Goal: Task Accomplishment & Management: Use online tool/utility

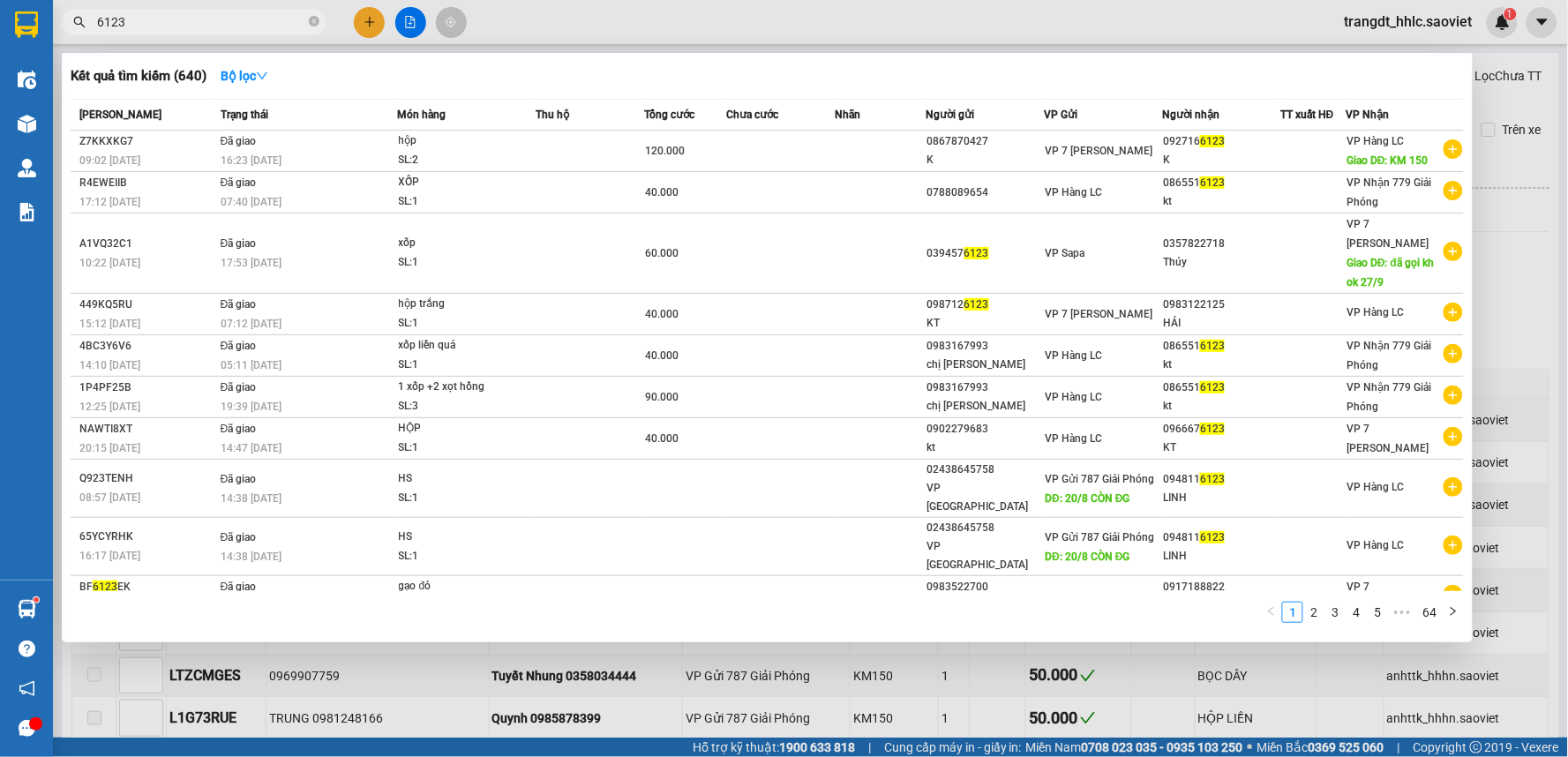
click at [405, 26] on div at bounding box center [784, 378] width 1568 height 757
click at [405, 26] on icon "file-add" at bounding box center [411, 22] width 13 height 13
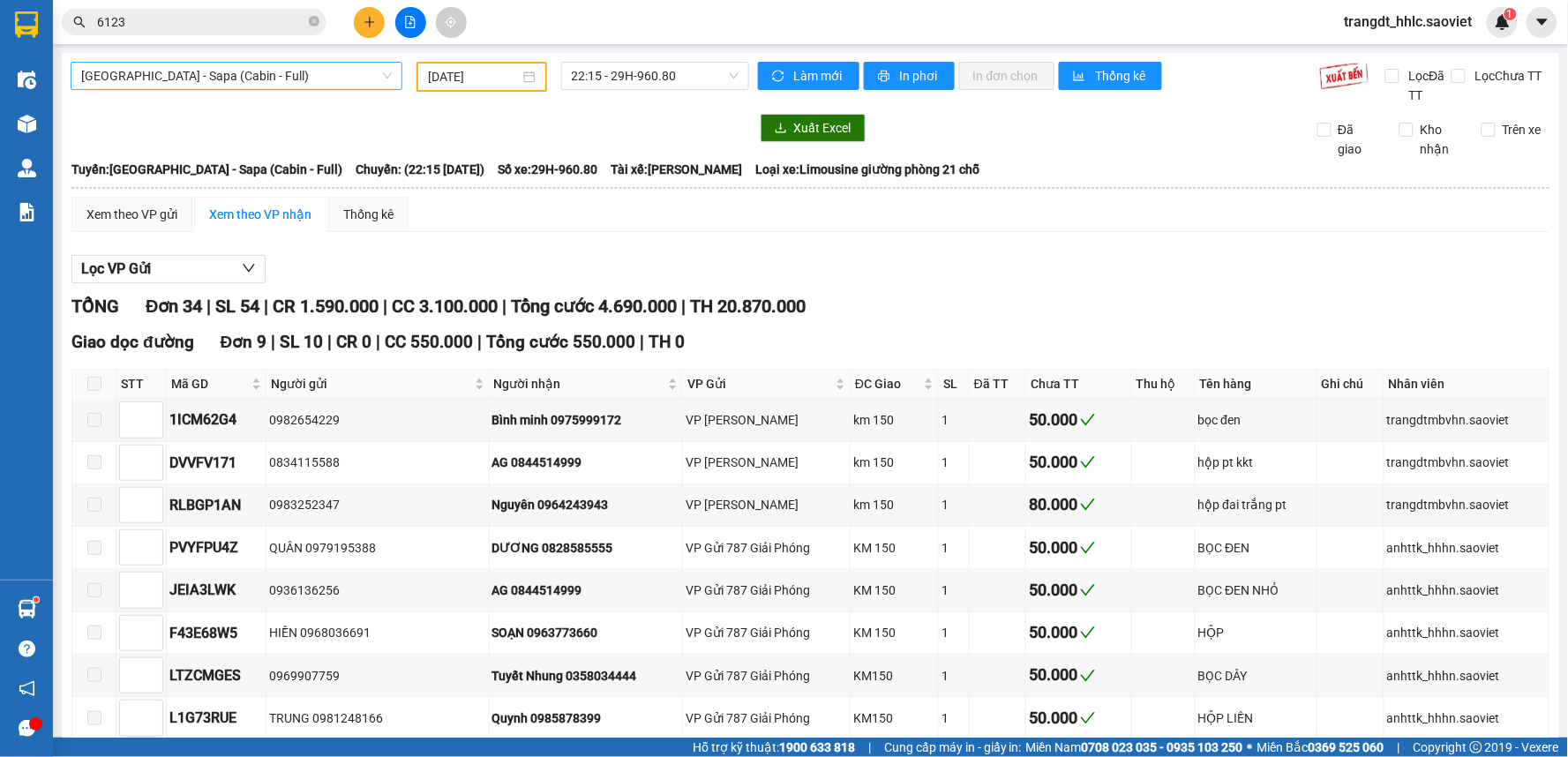
click at [274, 67] on span "[GEOGRAPHIC_DATA] - Sapa (Cabin - Full)" at bounding box center [236, 76] width 311 height 26
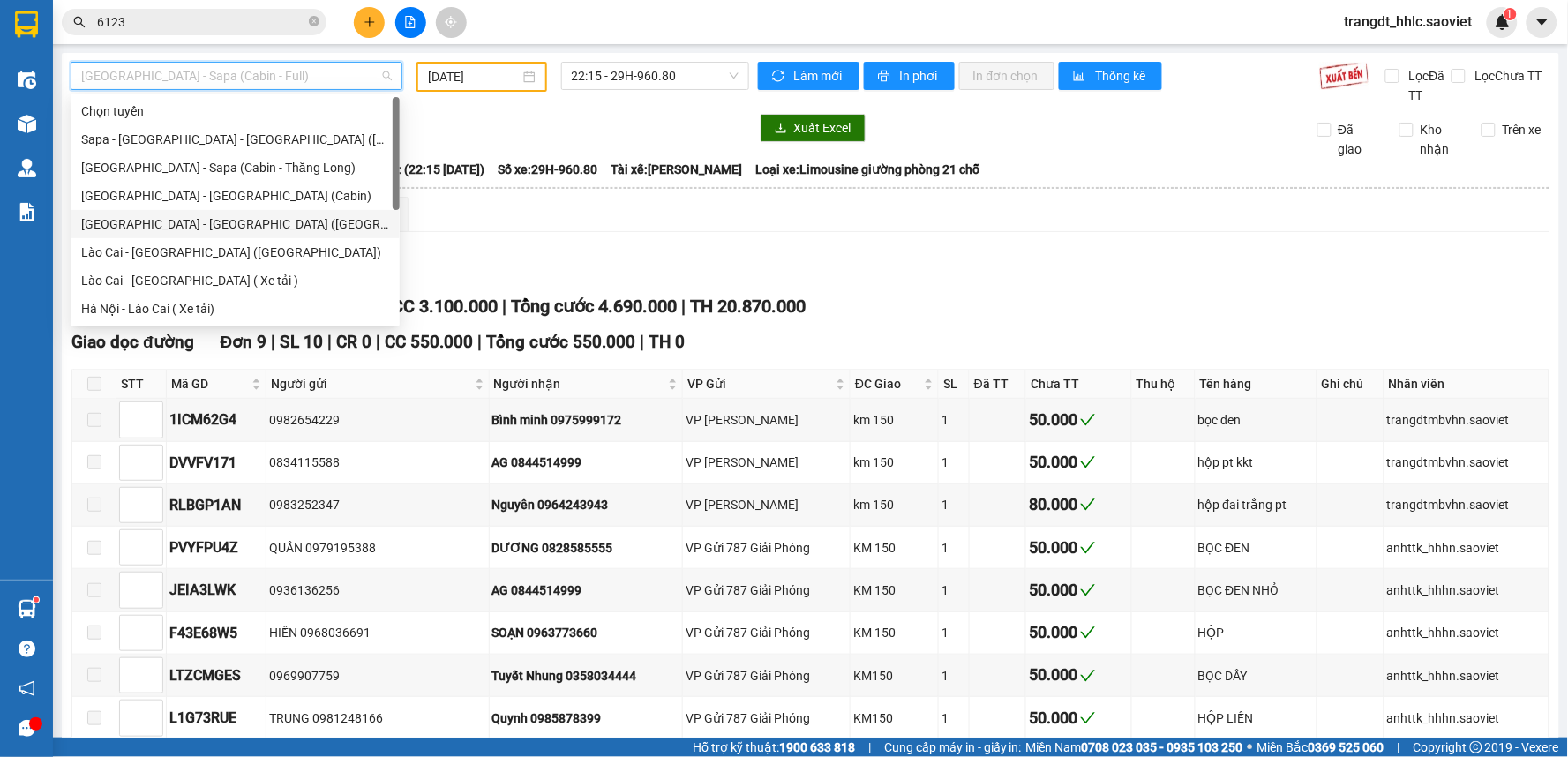
click at [153, 227] on div "[GEOGRAPHIC_DATA] - [GEOGRAPHIC_DATA] ([GEOGRAPHIC_DATA])" at bounding box center [235, 223] width 308 height 19
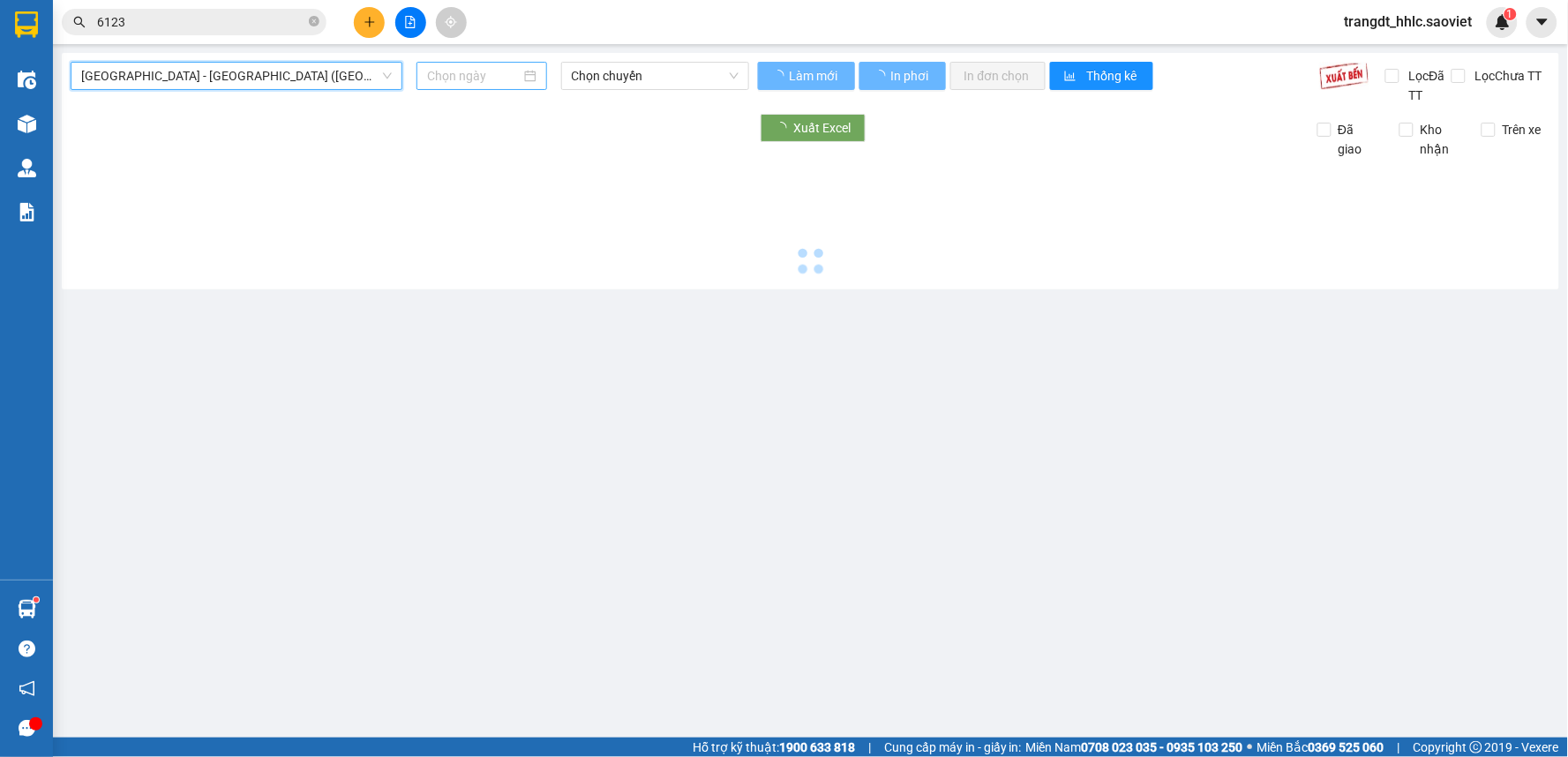
type input "[DATE]"
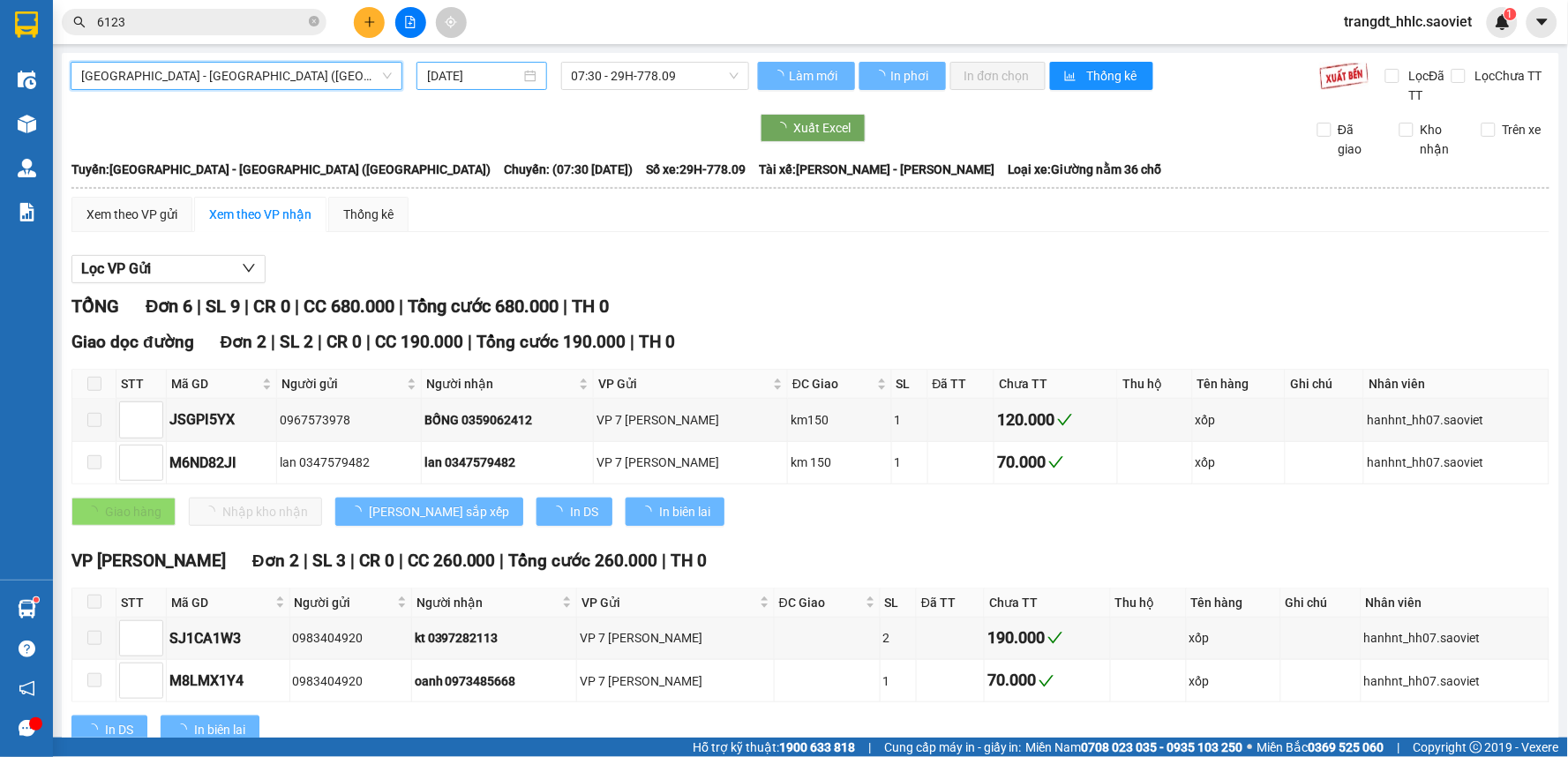
click at [481, 81] on input "[DATE]" at bounding box center [474, 76] width 93 height 19
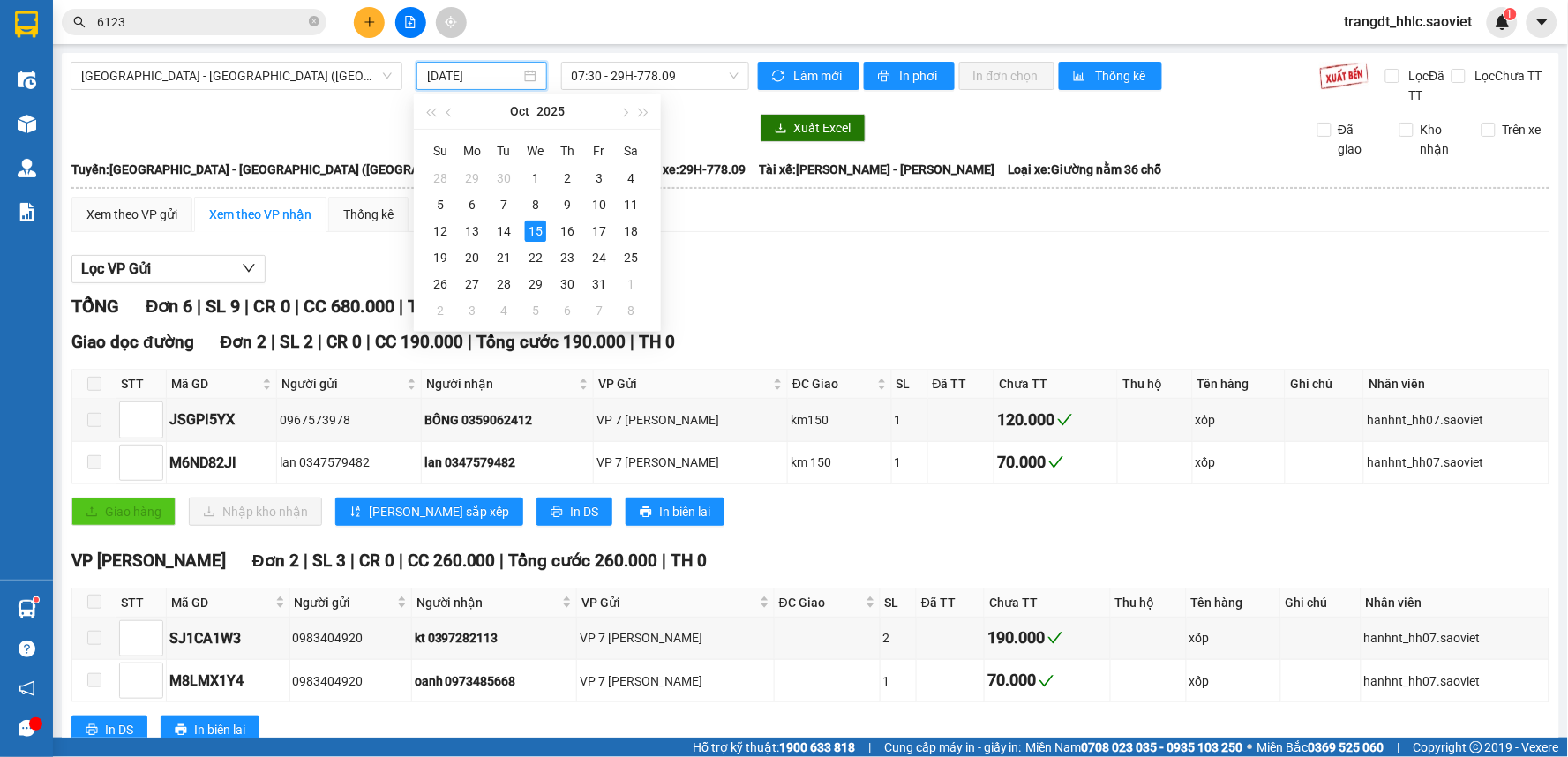
click at [658, 59] on div "[GEOGRAPHIC_DATA] - [GEOGRAPHIC_DATA] (Giường) [DATE] 07:30 - 29H-778.09 Làm mớ…" at bounding box center [811, 594] width 1498 height 1082
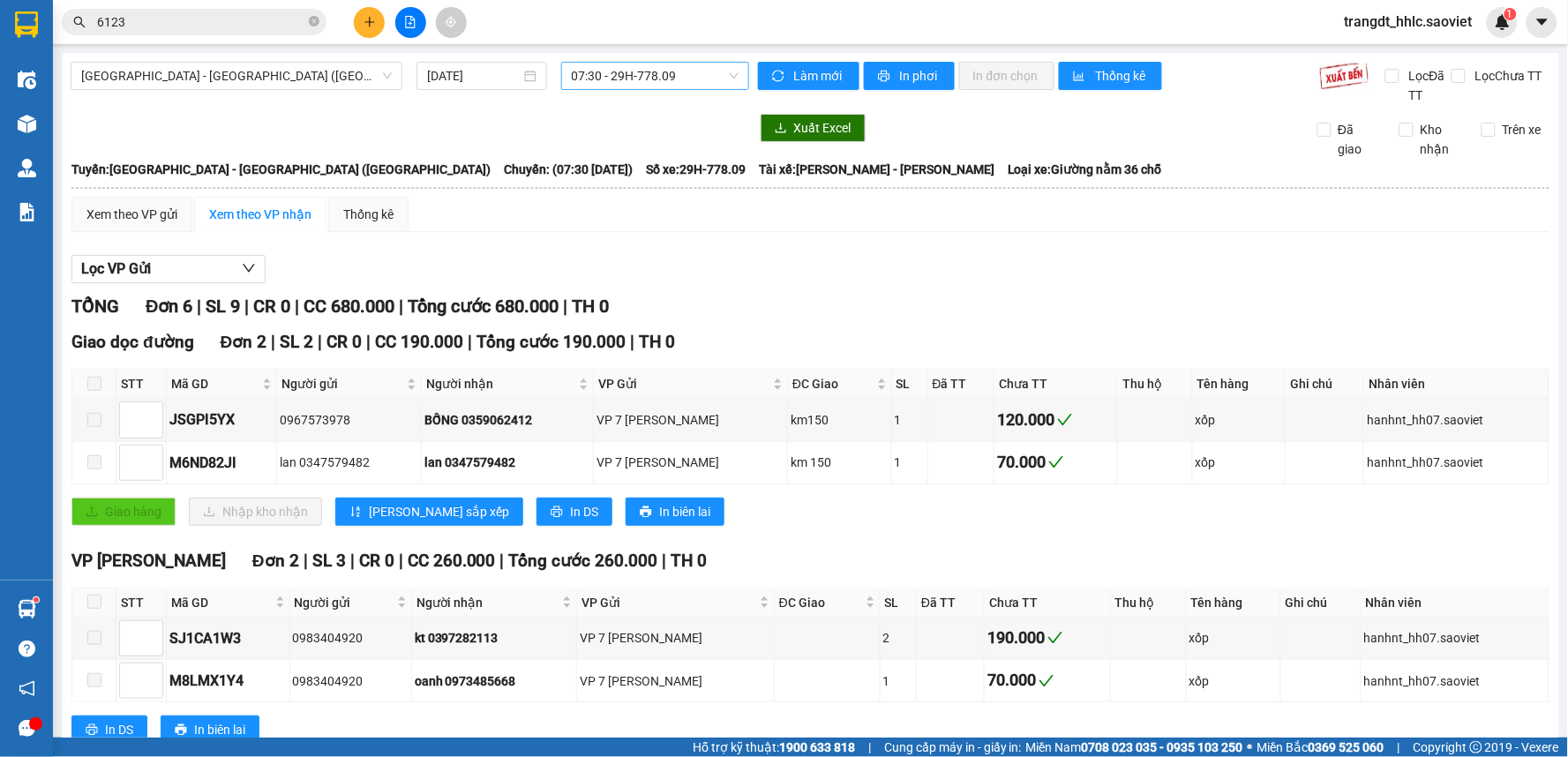
click at [646, 74] on span "07:30 - 29H-778.09" at bounding box center [655, 76] width 167 height 26
type input "80595"
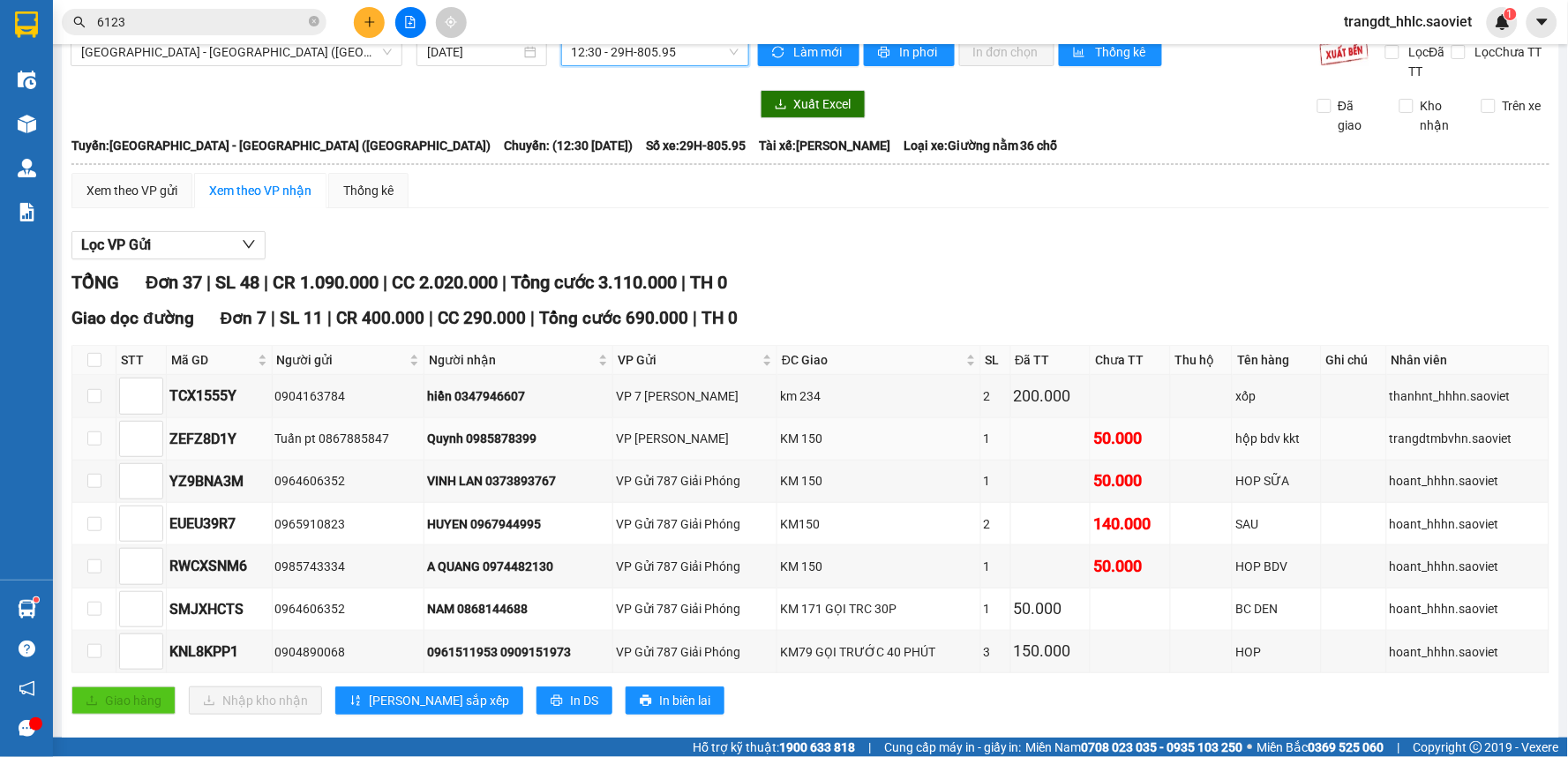
scroll to position [98, 0]
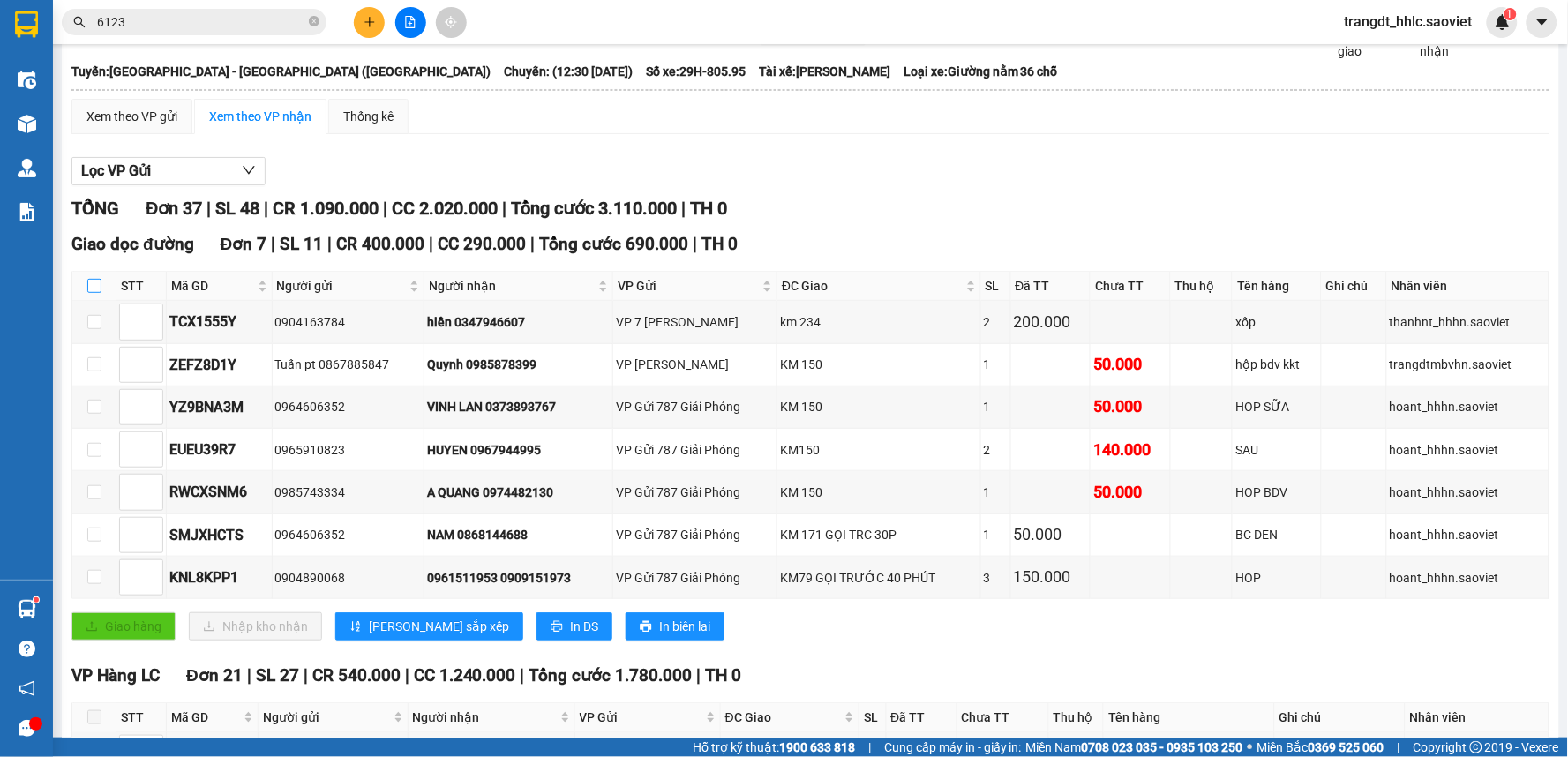
click at [95, 288] on input "checkbox" at bounding box center [94, 285] width 14 height 14
checkbox input "true"
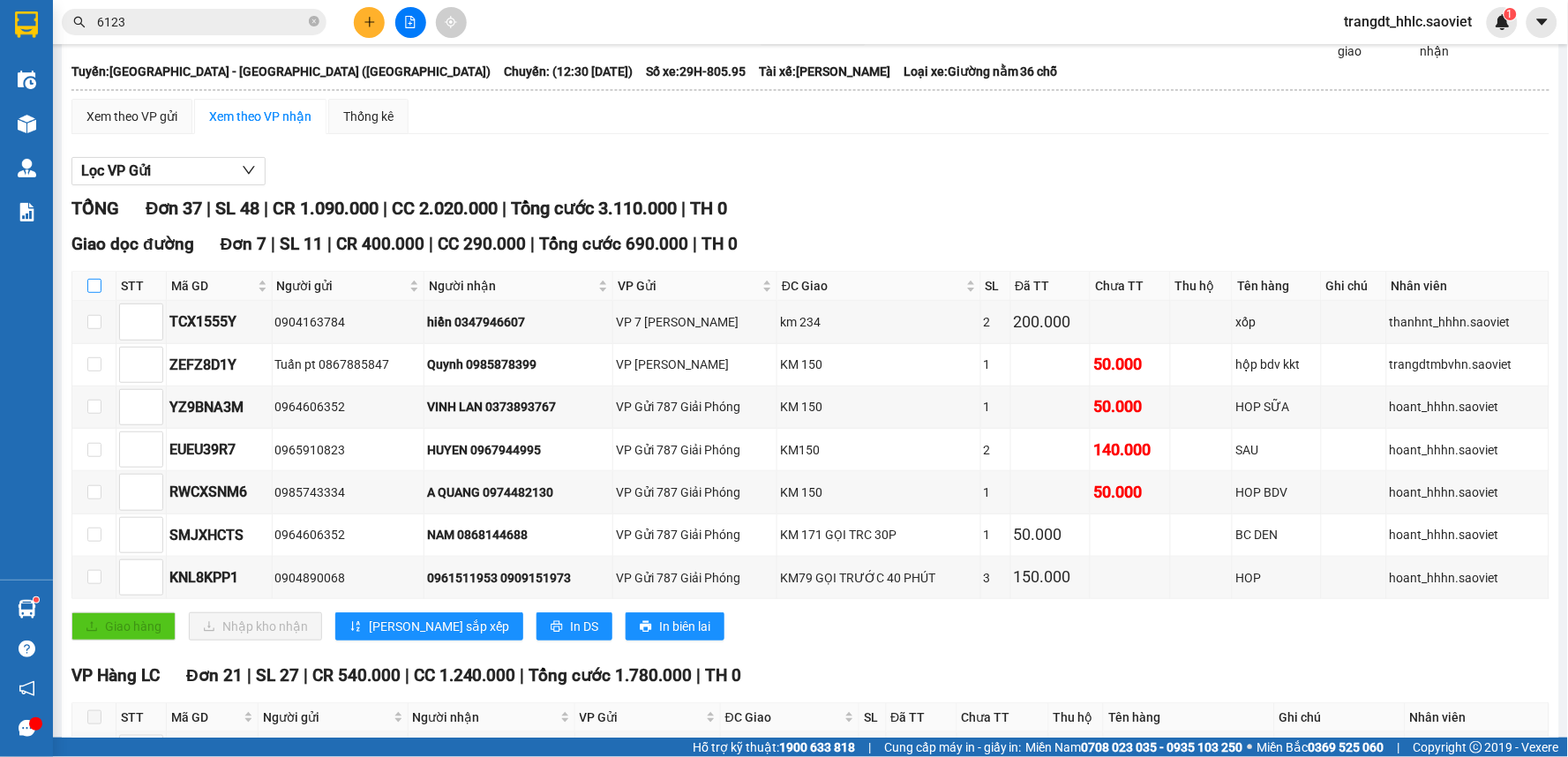
checkbox input "true"
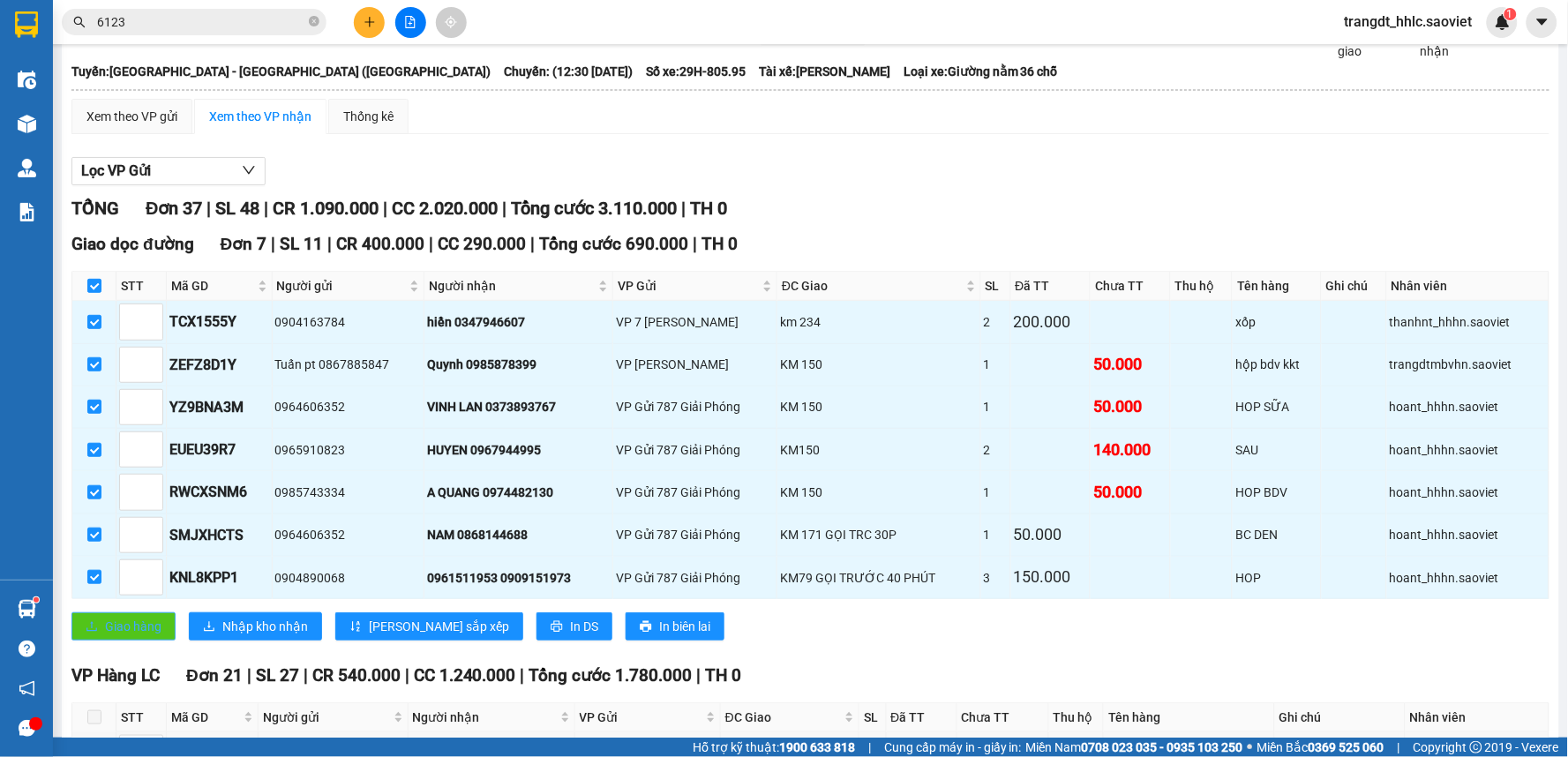
click at [126, 629] on span "Giao hàng" at bounding box center [133, 626] width 56 height 19
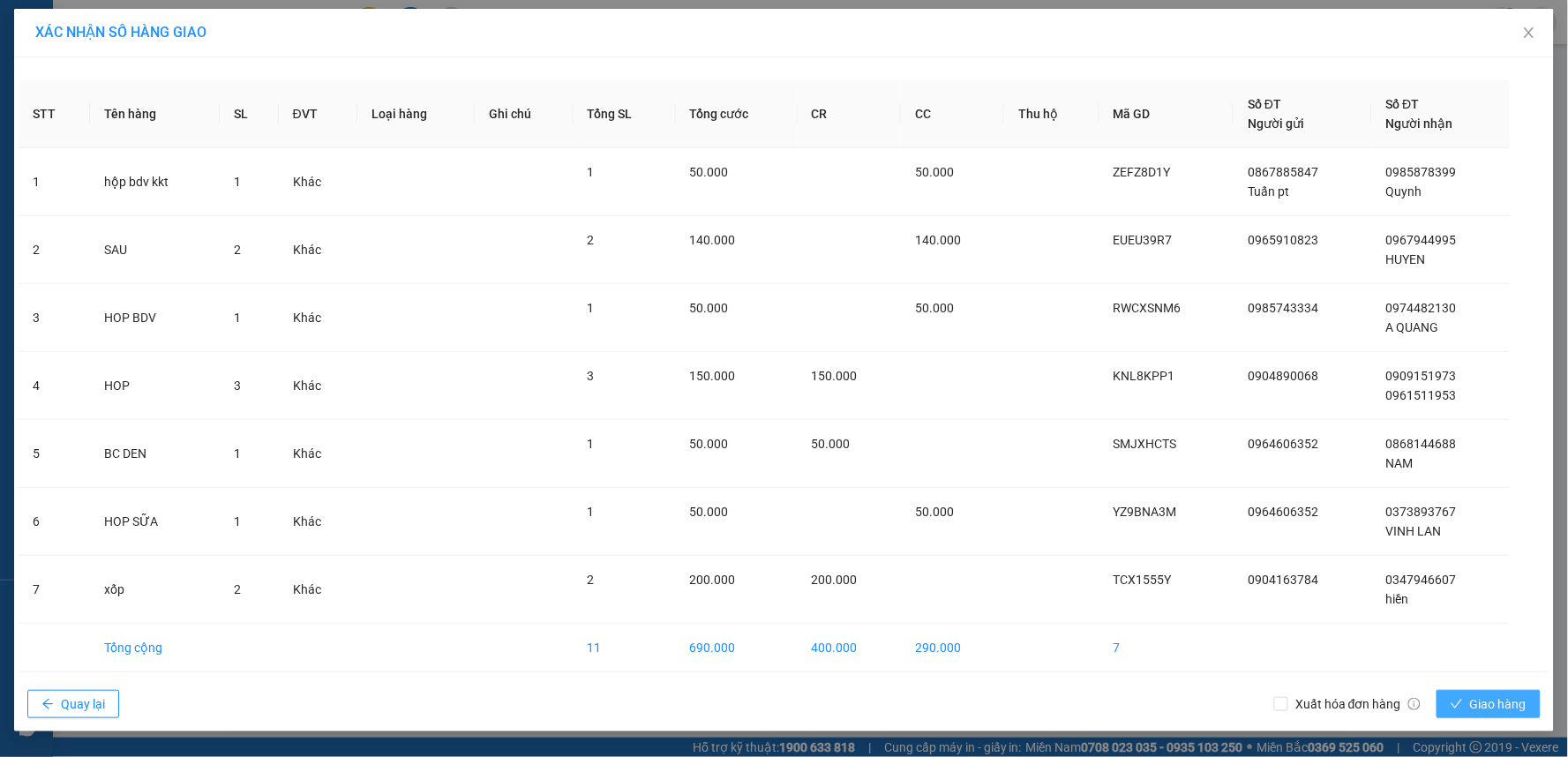
click at [1488, 701] on span "Giao hàng" at bounding box center [1498, 703] width 56 height 19
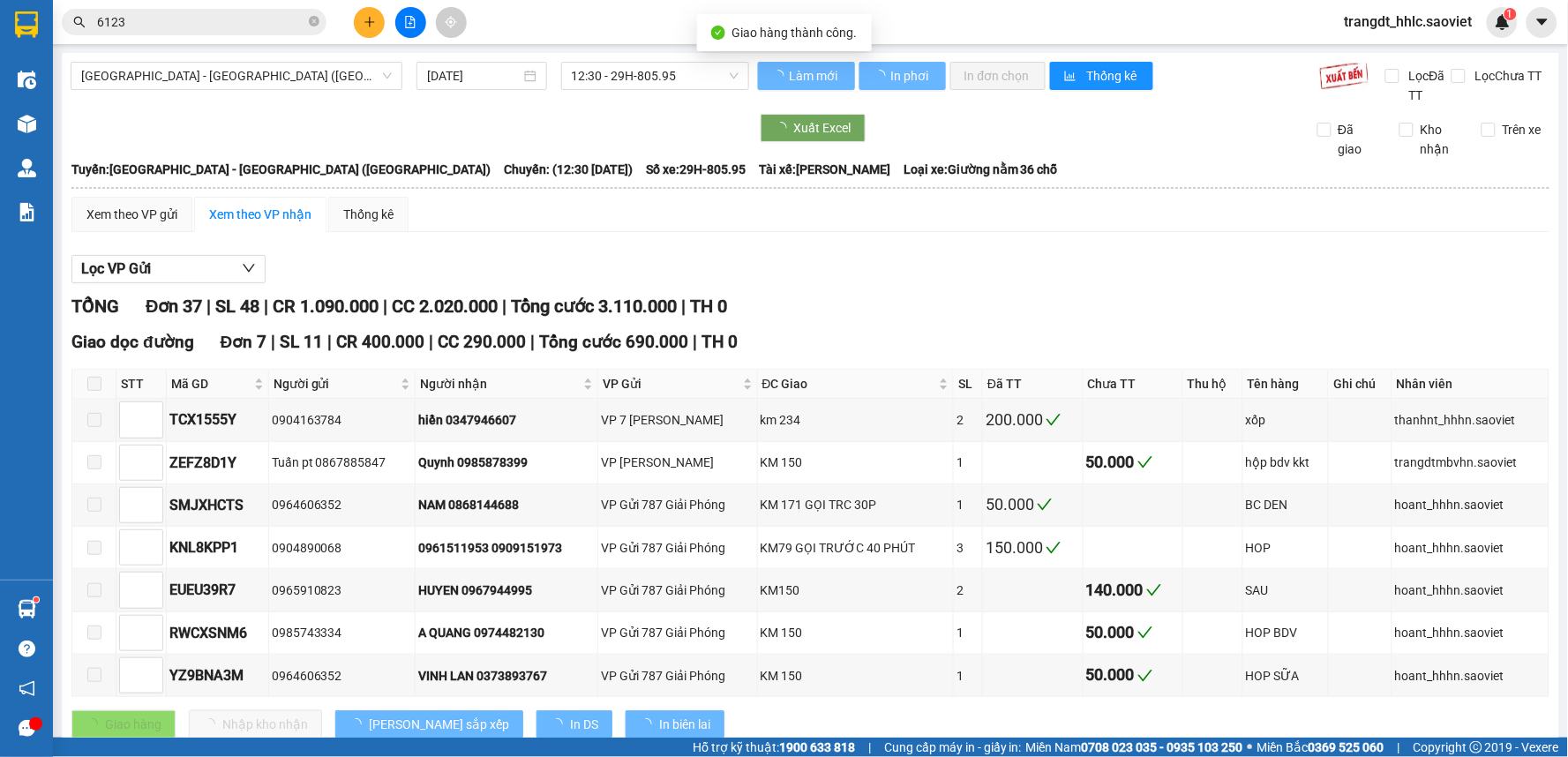
click at [1164, 321] on div "TỔNG Đơn 37 | SL 48 | CR 1.090.000 | CC 2.020.000 | Tổng cước 3.110.000 | TH 0" at bounding box center [810, 307] width 1478 height 27
